Goal: Information Seeking & Learning: Learn about a topic

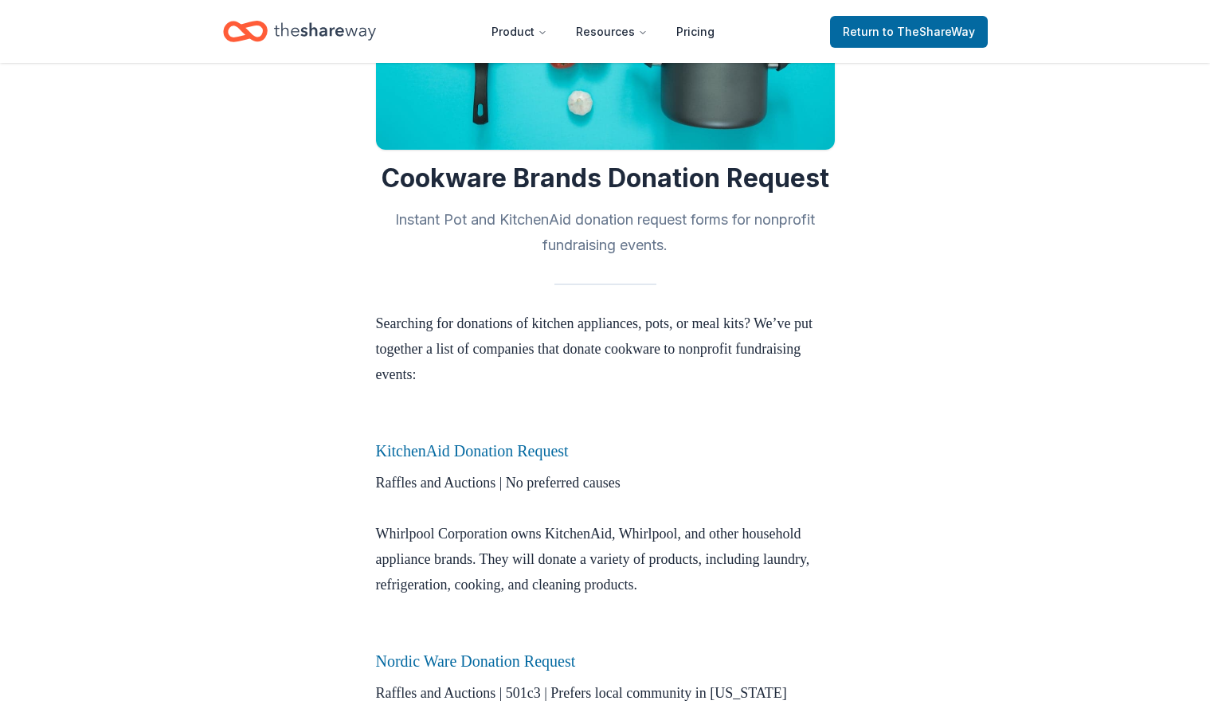
scroll to position [239, 0]
click at [498, 451] on link "KitchenAid Donation Request" at bounding box center [472, 450] width 193 height 18
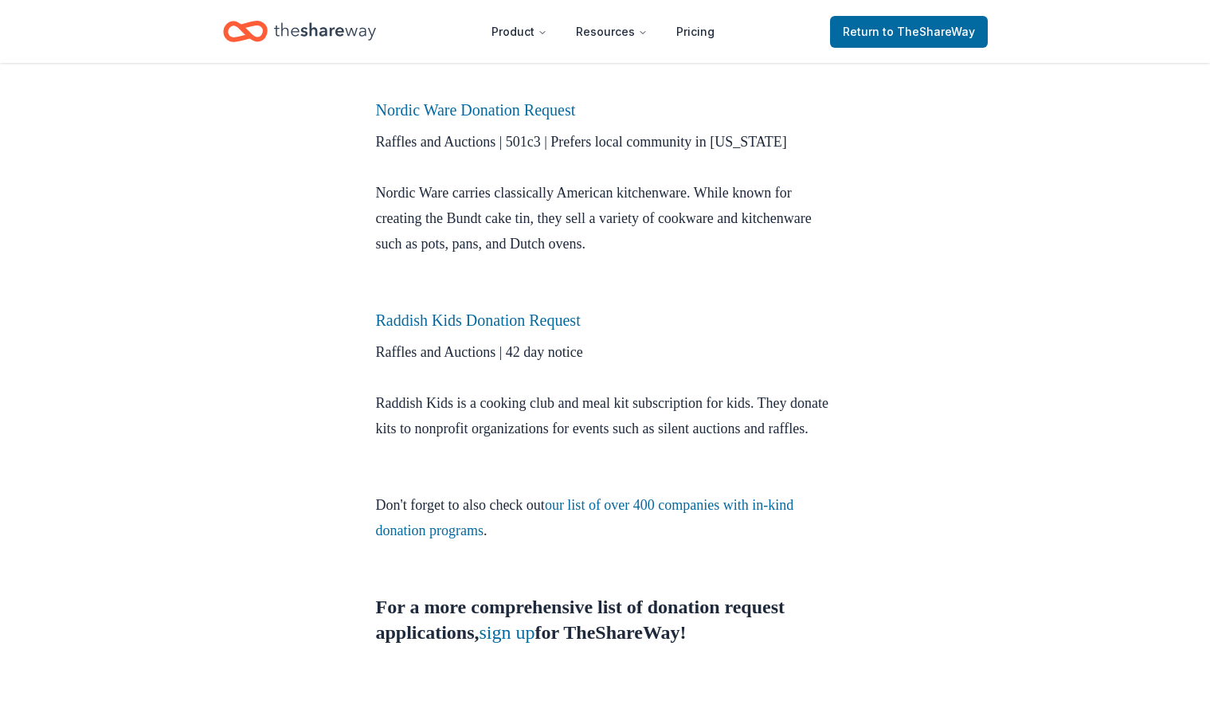
scroll to position [796, 0]
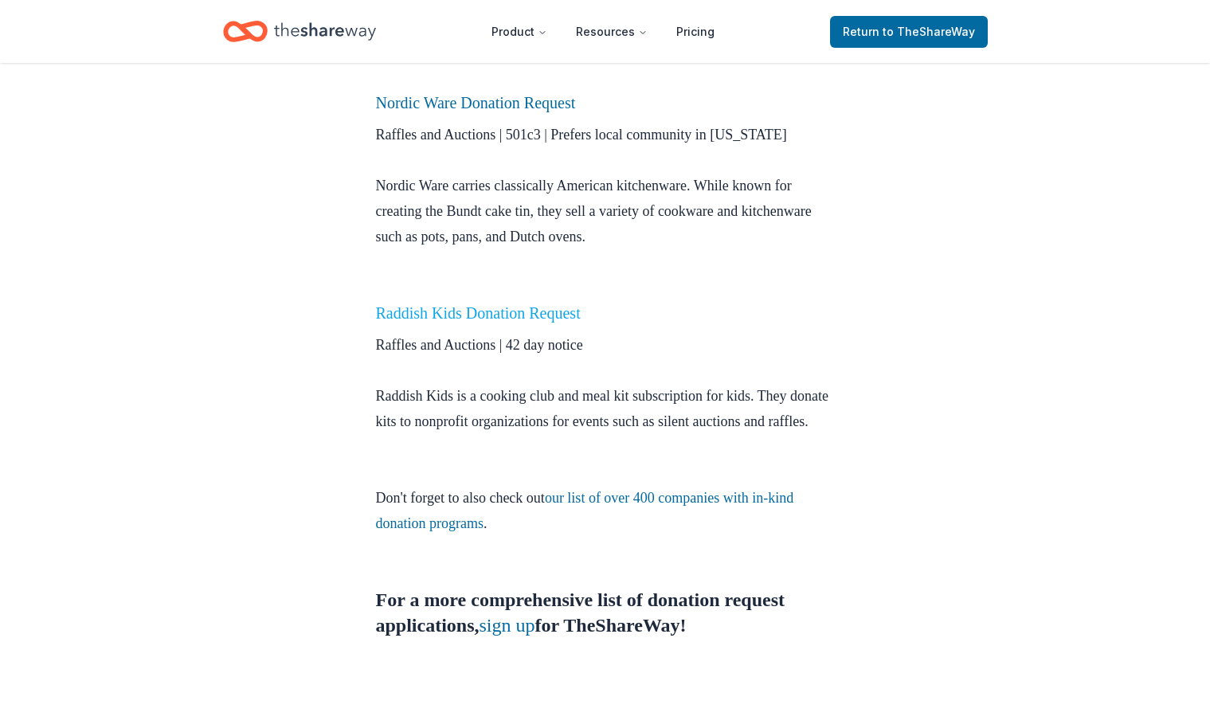
click at [436, 317] on link "Raddish Kids Donation Request" at bounding box center [478, 313] width 205 height 18
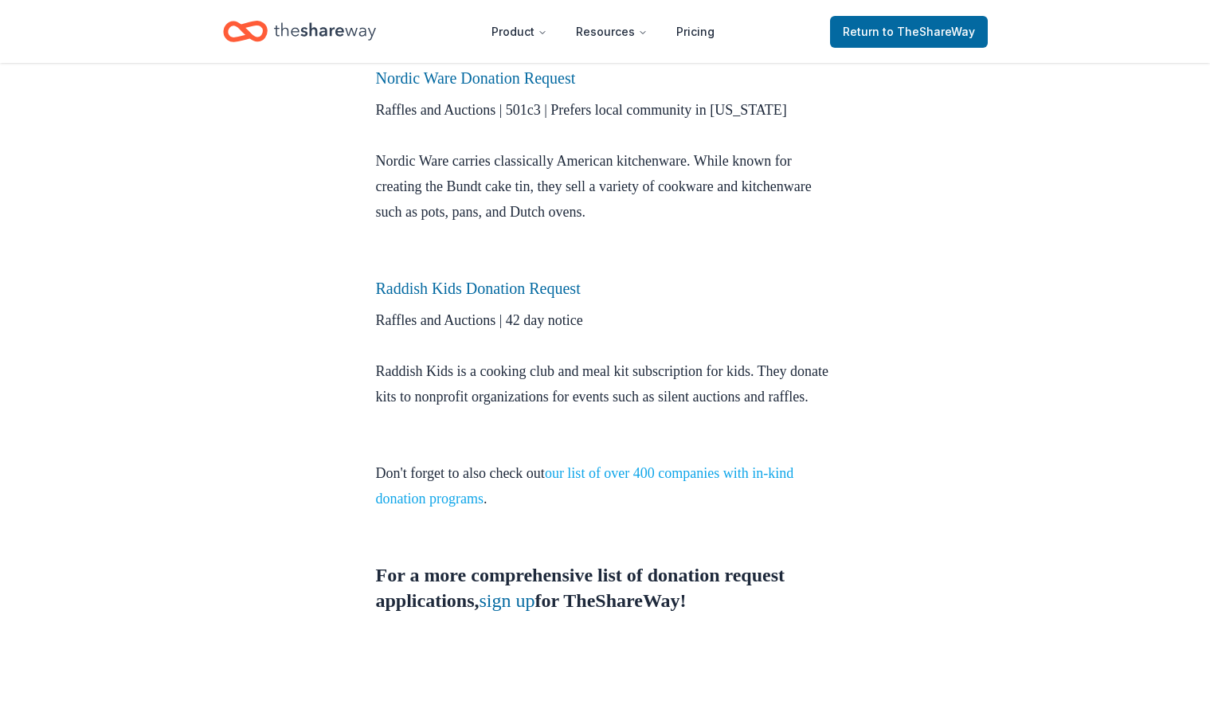
click at [643, 495] on link "our list of over 400 companies with in-kind donation programs" at bounding box center [585, 485] width 418 height 41
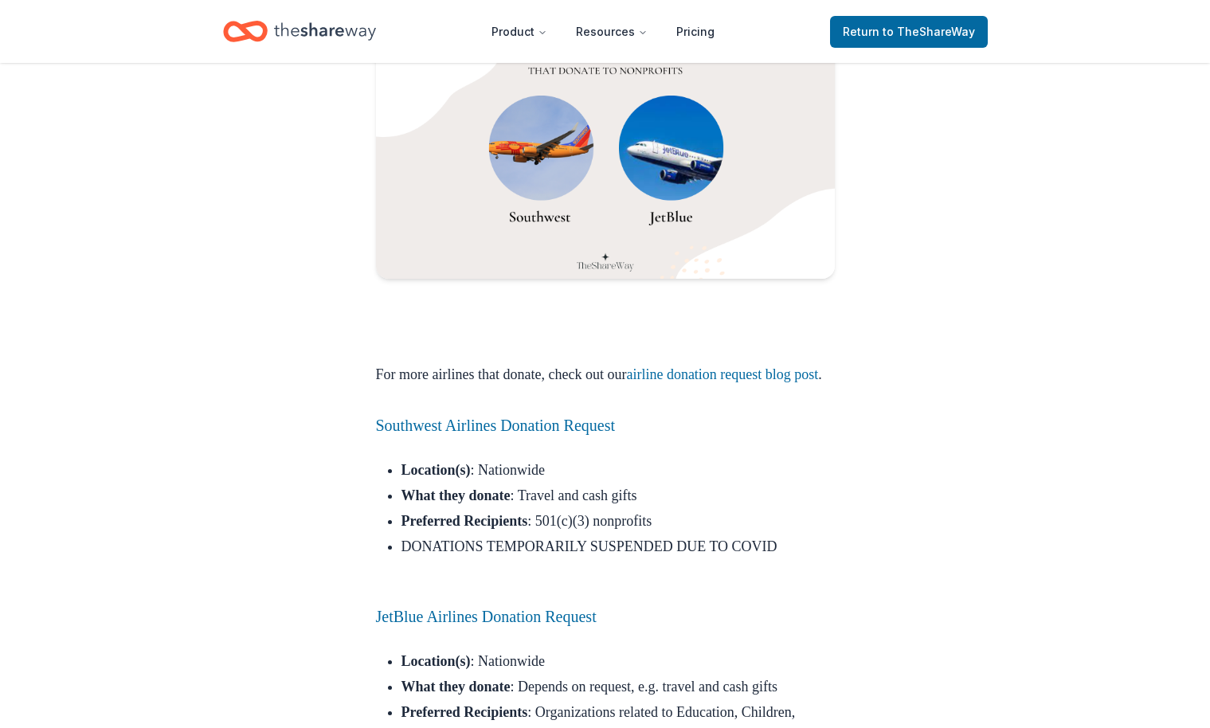
scroll to position [1274, 0]
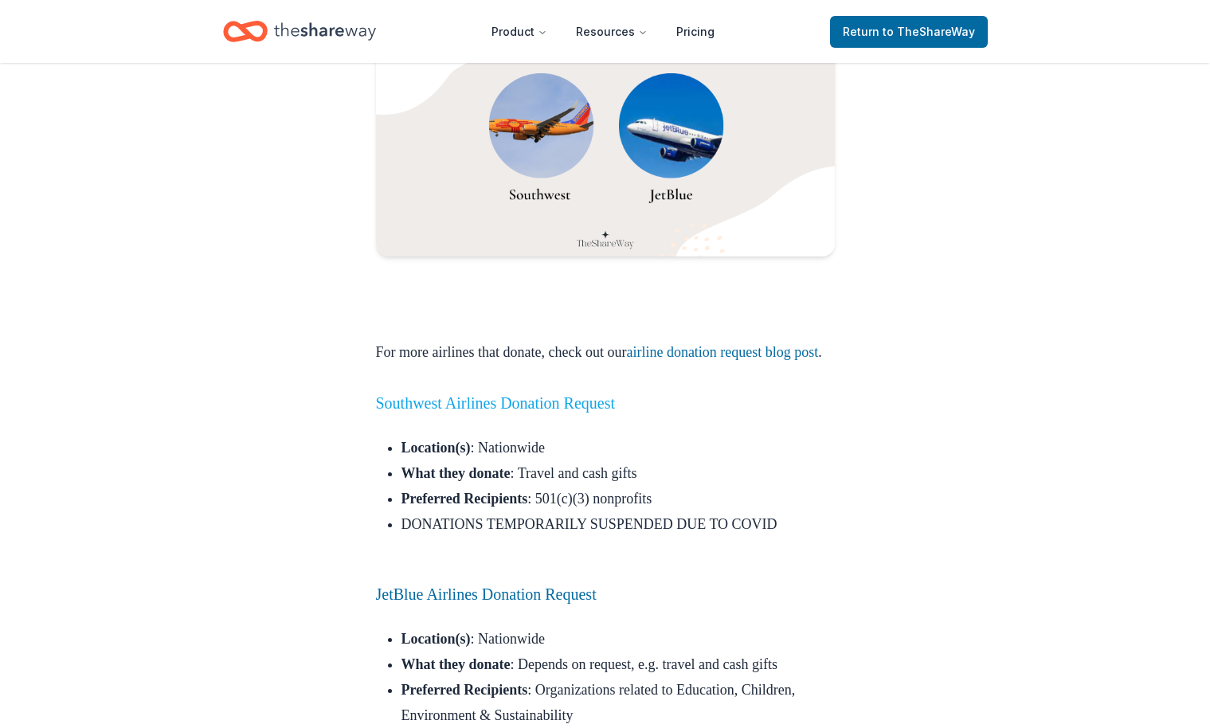
click at [501, 412] on link "Southwest Airlines Donation Request" at bounding box center [496, 403] width 240 height 18
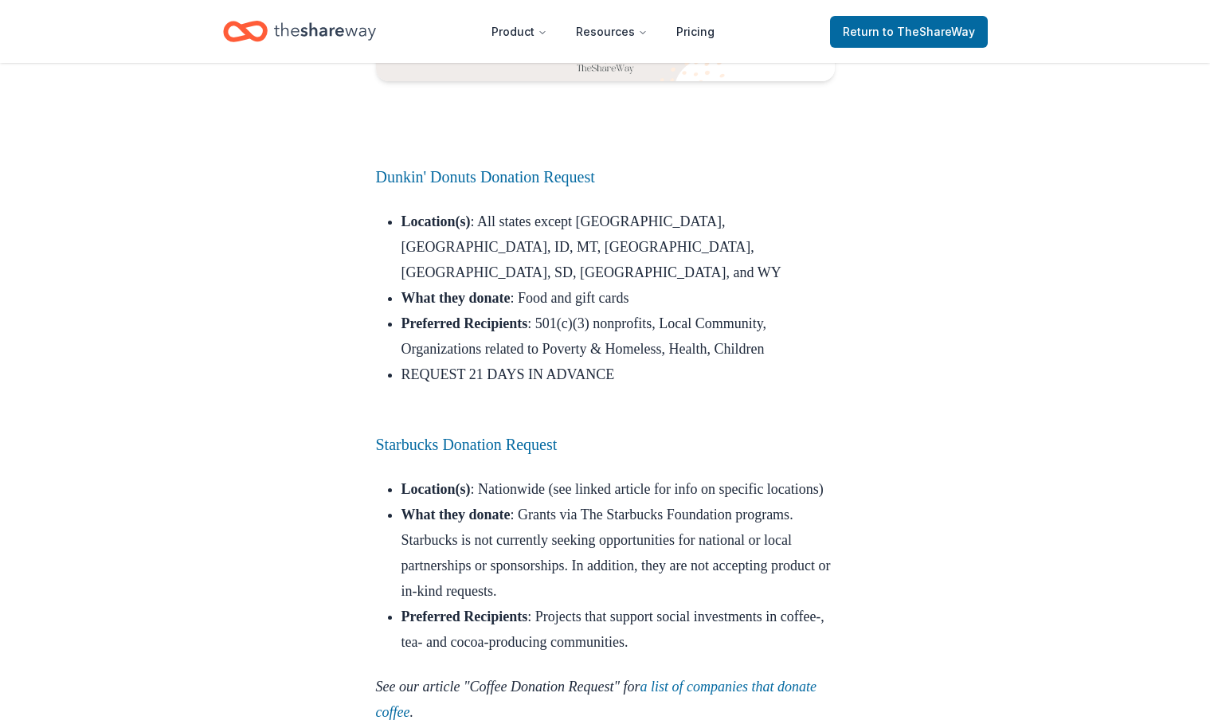
scroll to position [3663, 0]
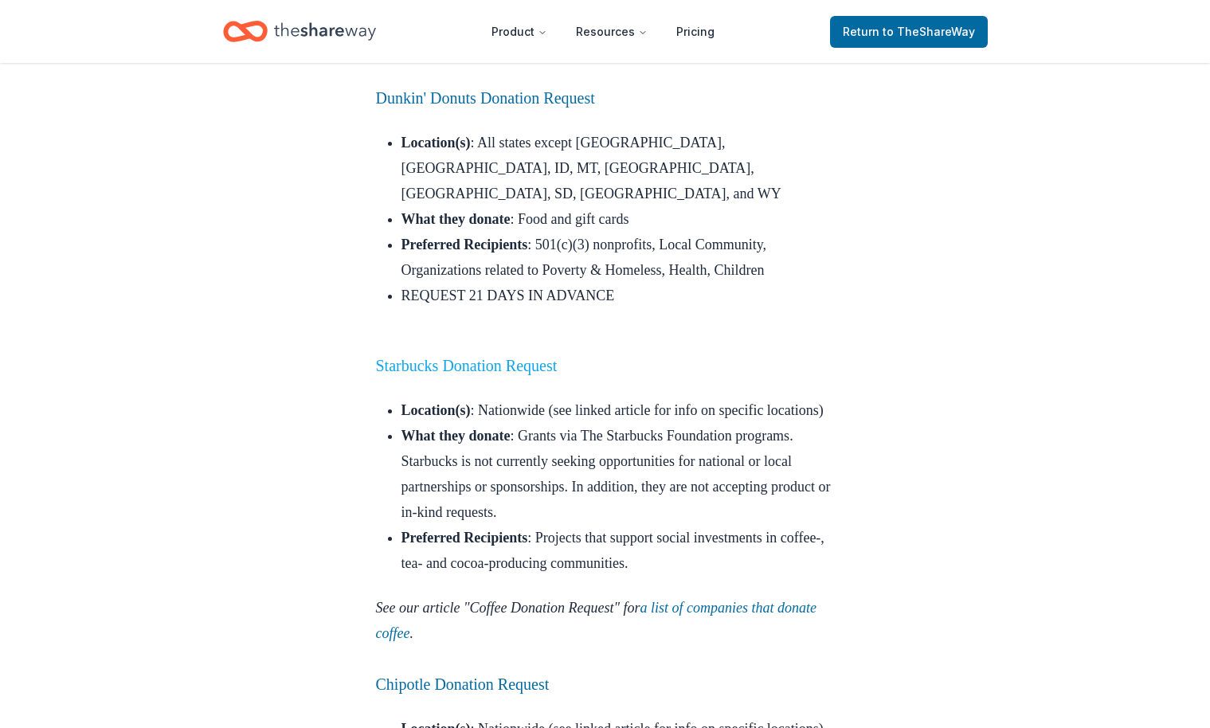
click at [444, 357] on link "Starbucks Donation Request" at bounding box center [467, 366] width 182 height 18
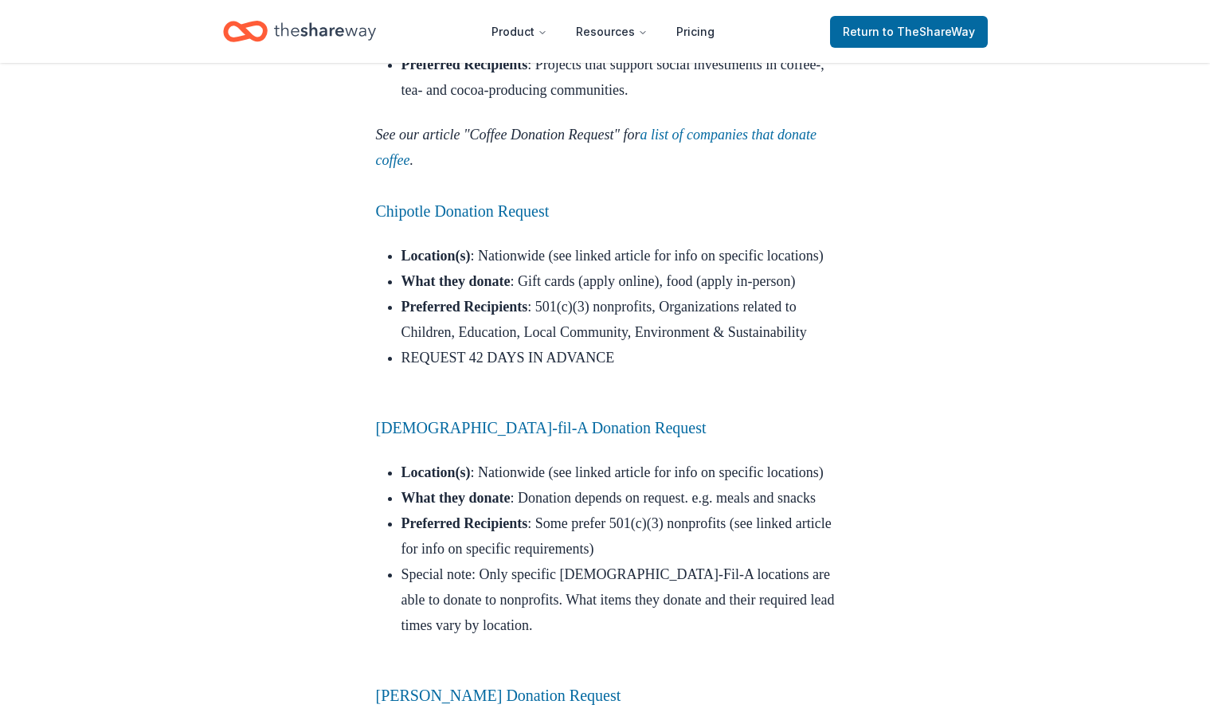
scroll to position [4240, 0]
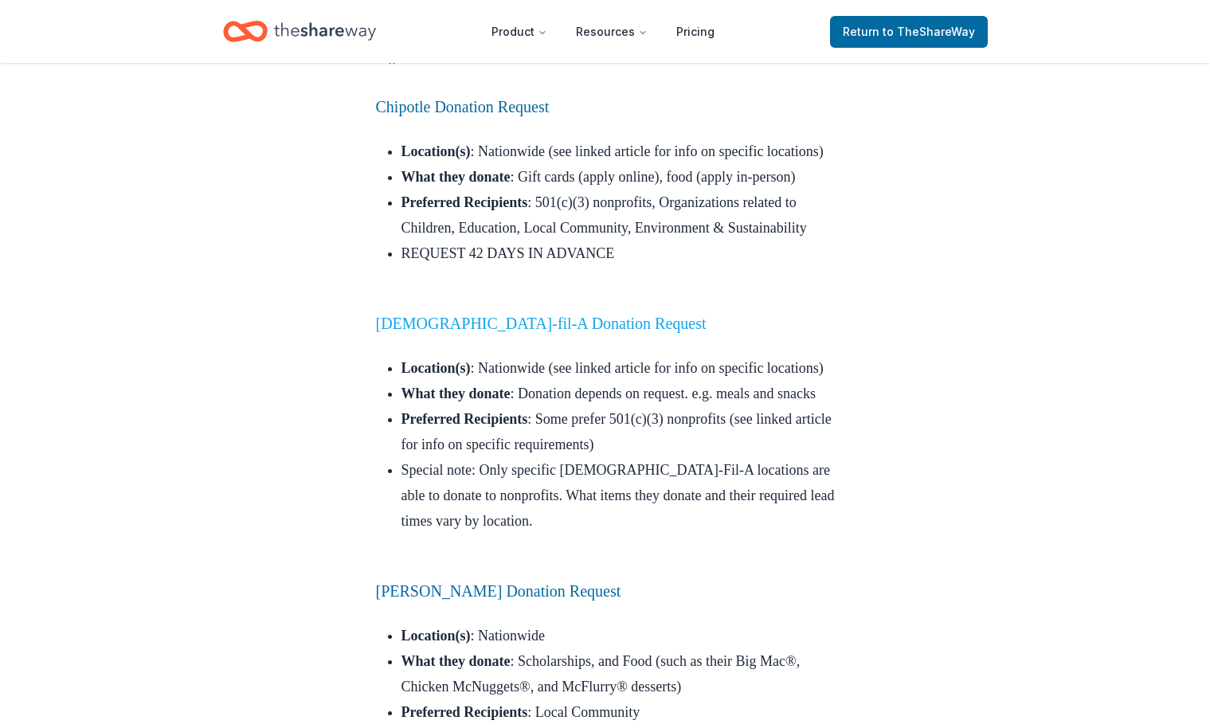
click at [497, 332] on link "Chick-fil-A Donation Request" at bounding box center [541, 324] width 330 height 18
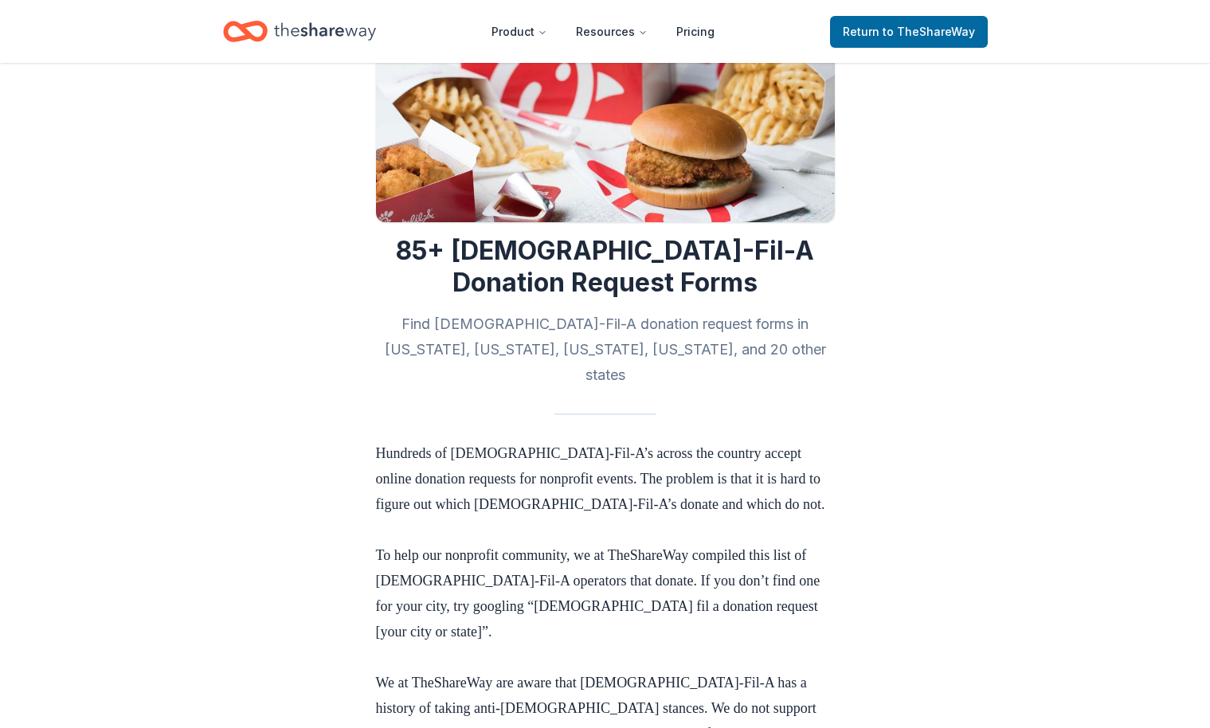
scroll to position [159, 0]
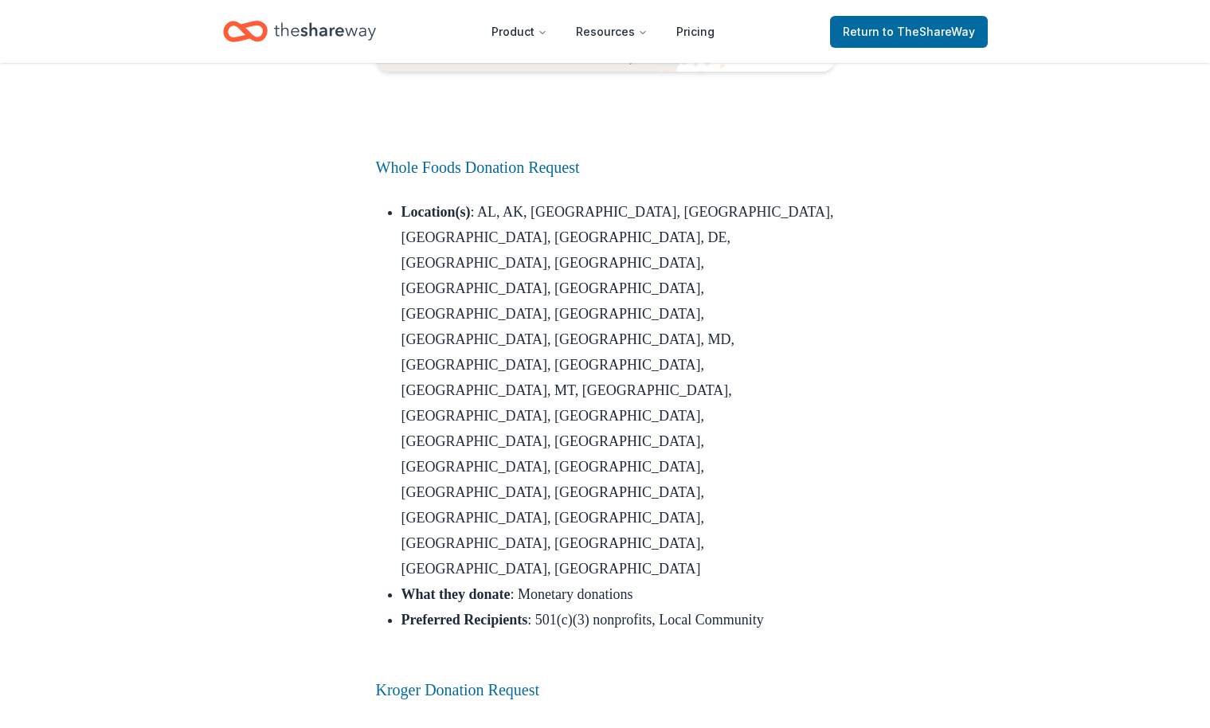
scroll to position [6948, 0]
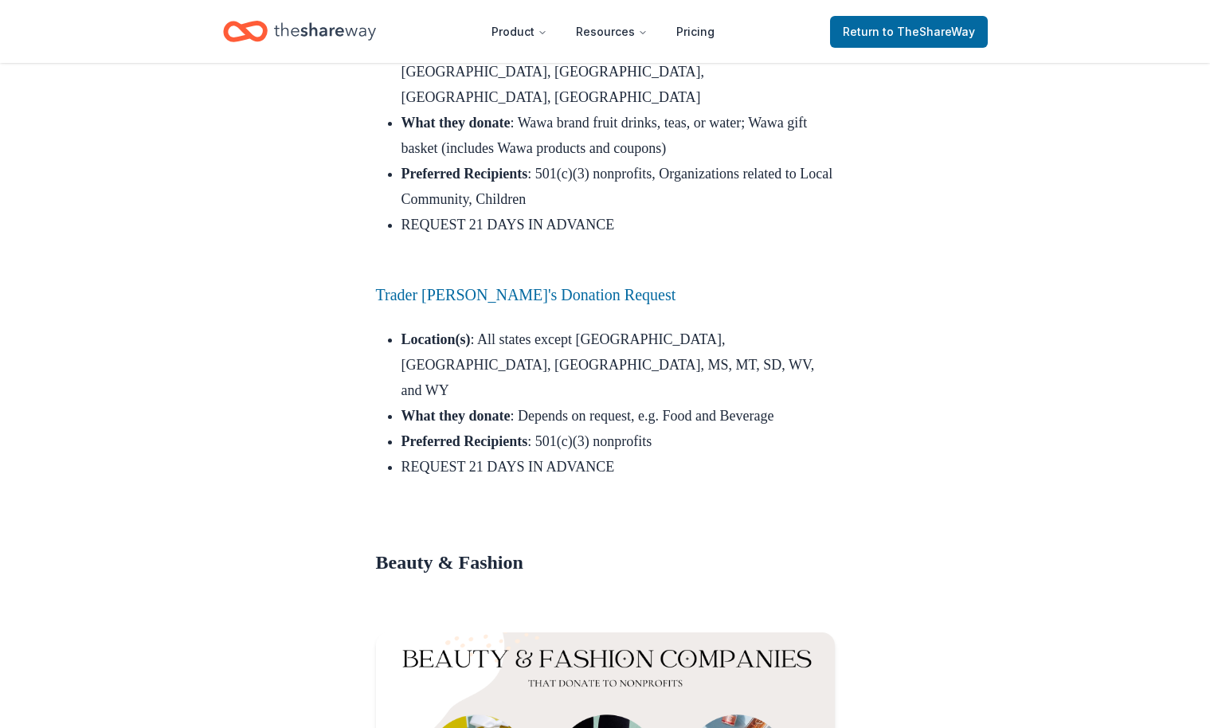
scroll to position [9969, 0]
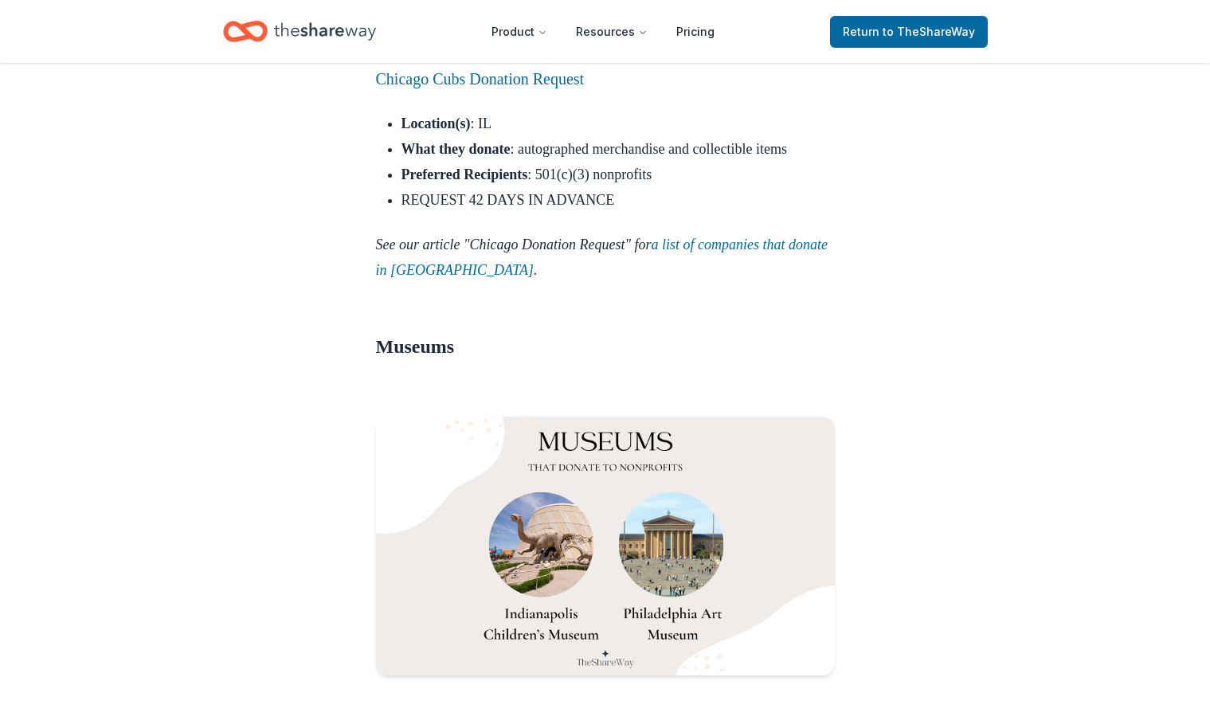
scroll to position [17328, 0]
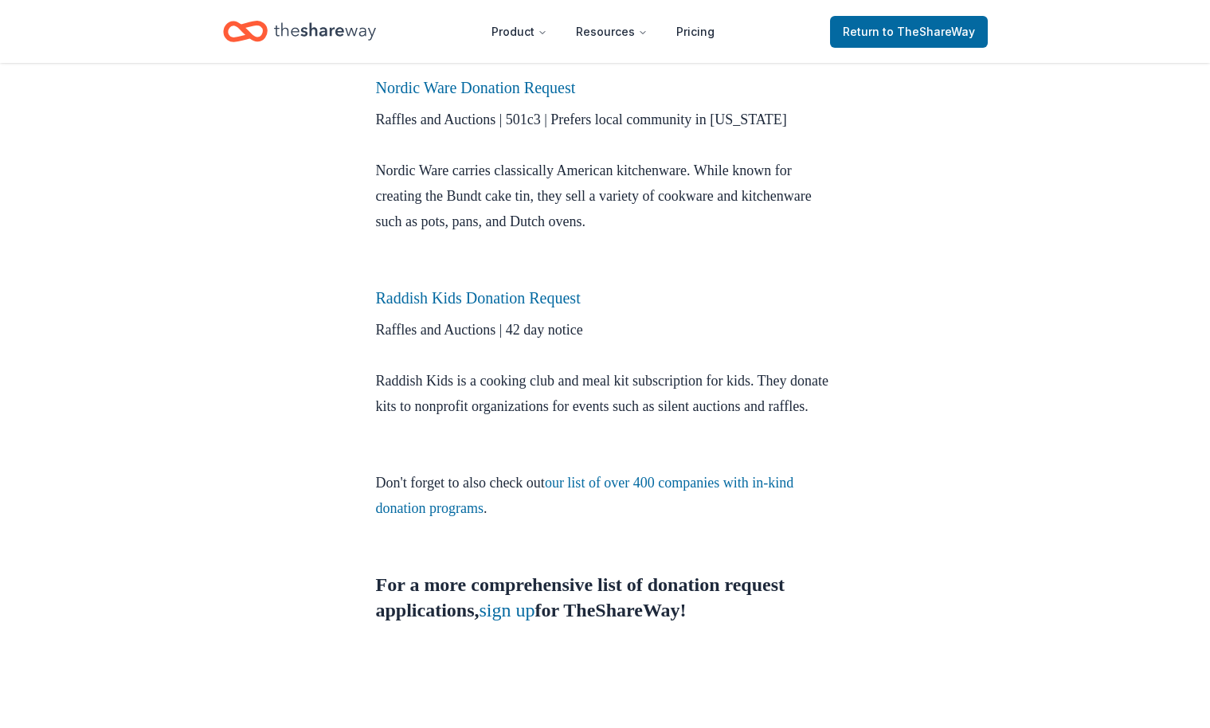
scroll to position [577, 0]
